Goal: Task Accomplishment & Management: Manage account settings

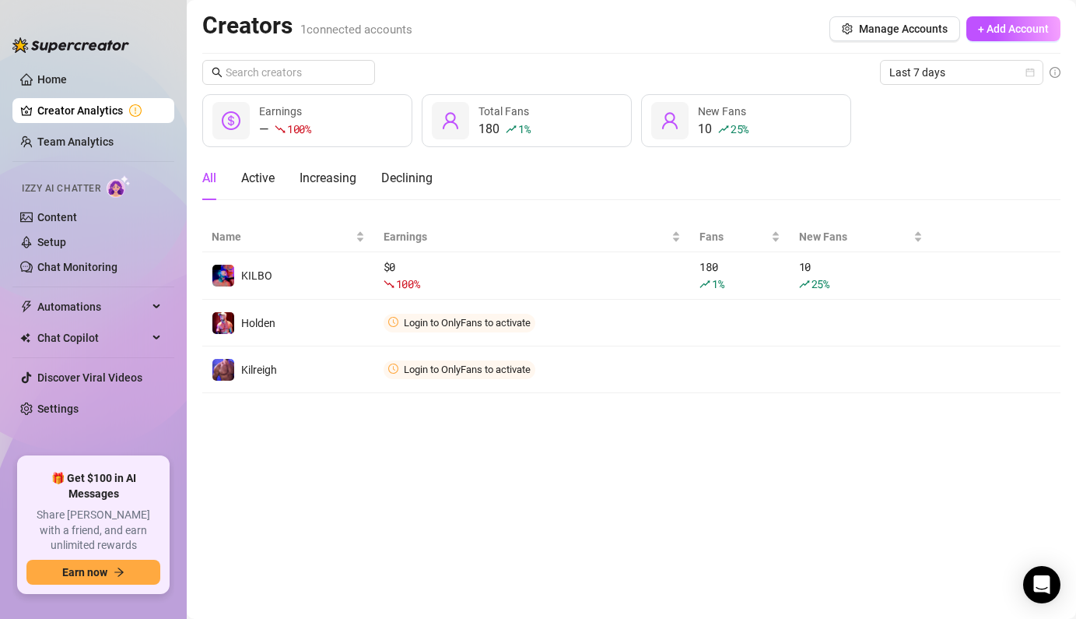
click at [145, 105] on link "Creator Analytics" at bounding box center [99, 110] width 125 height 25
click at [79, 403] on link "Settings" at bounding box center [57, 408] width 41 height 12
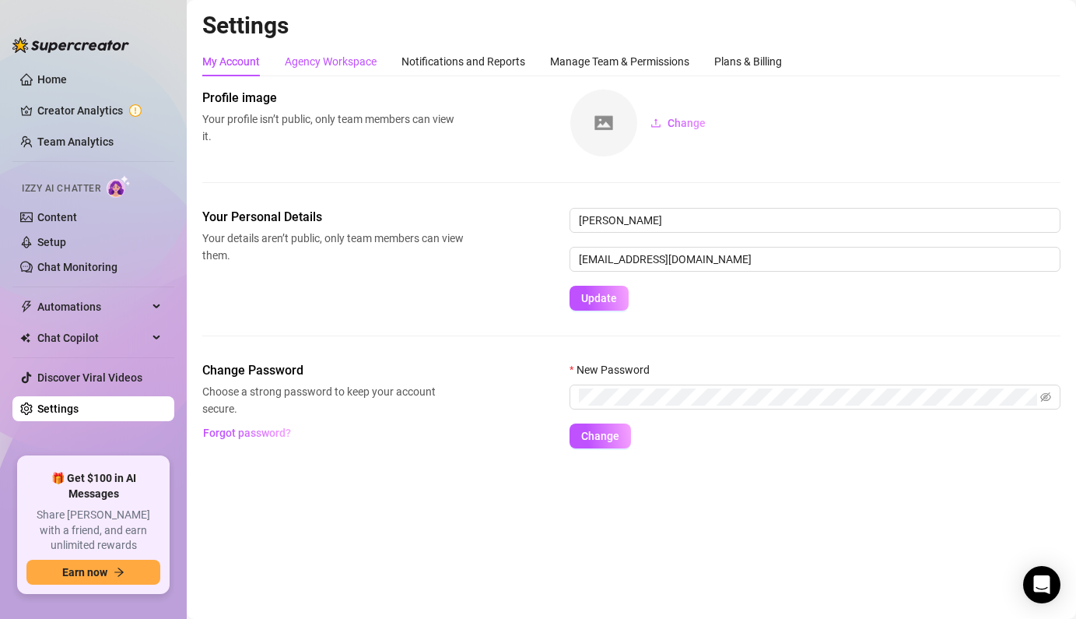
click at [367, 65] on div "Agency Workspace" at bounding box center [331, 61] width 92 height 17
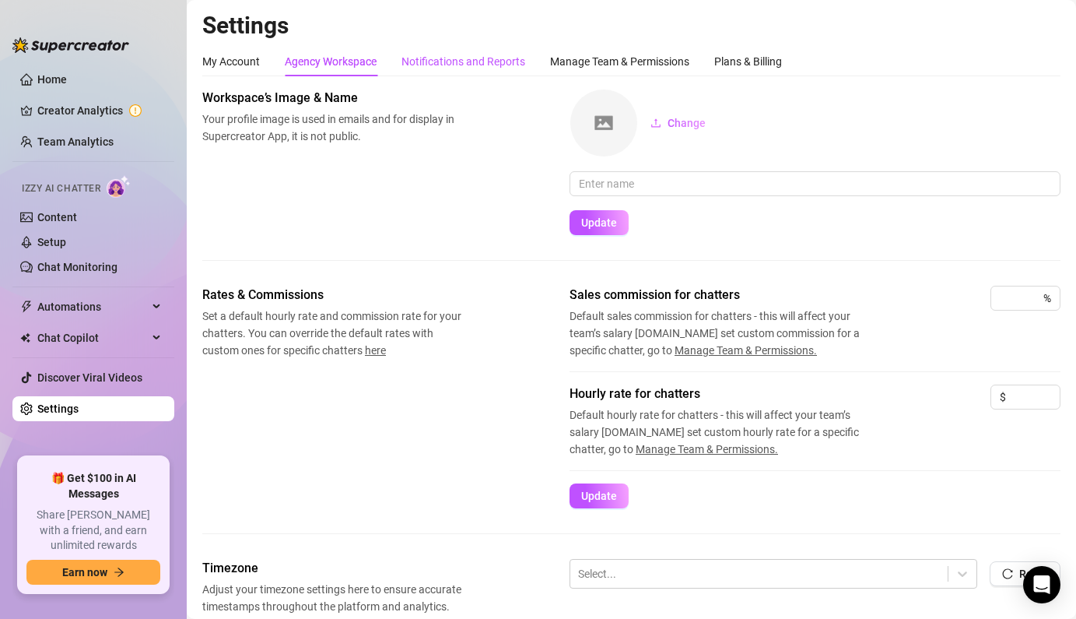
click at [474, 60] on div "Notifications and Reports" at bounding box center [464, 61] width 124 height 17
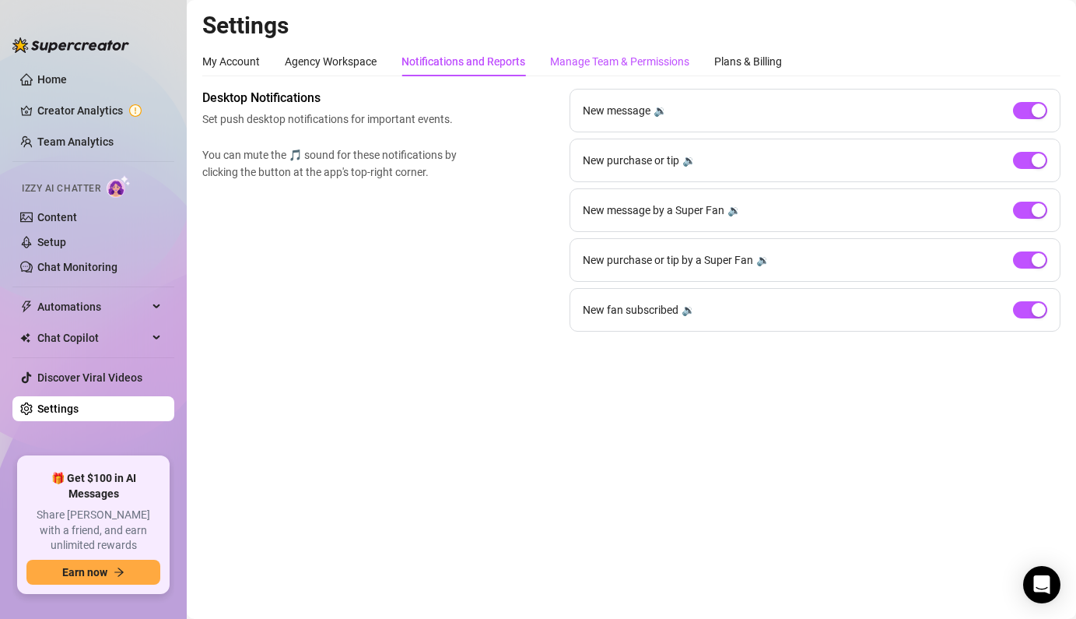
click at [592, 58] on div "Manage Team & Permissions" at bounding box center [619, 61] width 139 height 17
